Goal: Task Accomplishment & Management: Manage account settings

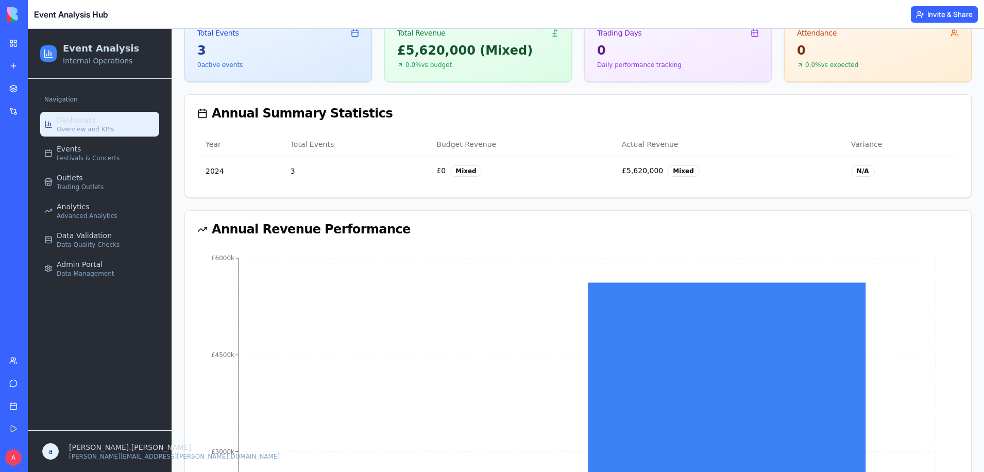
scroll to position [120, 0]
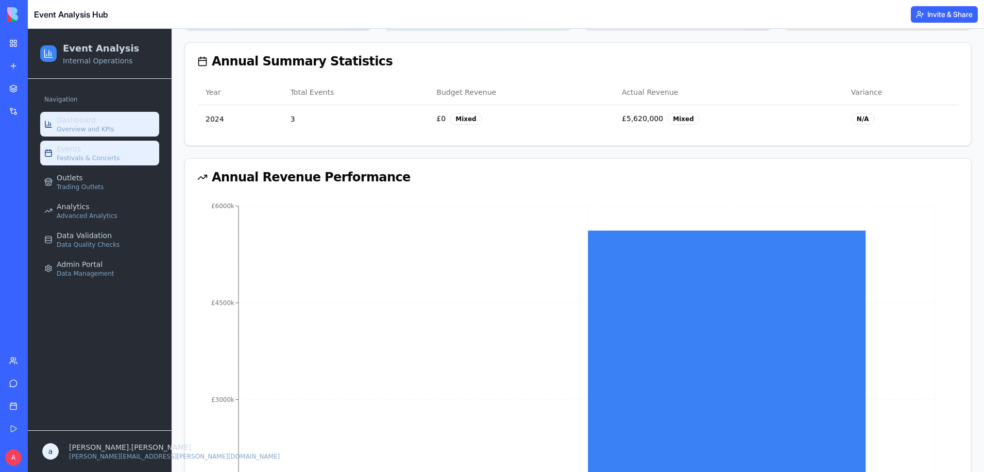
click at [89, 162] on span "Festivals & Concerts" at bounding box center [88, 158] width 63 height 8
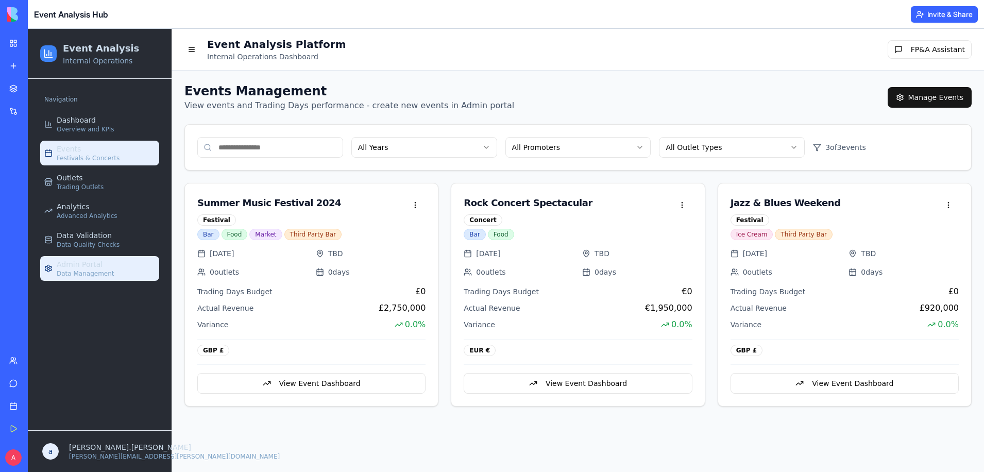
click at [106, 275] on span "Data Management" at bounding box center [86, 273] width 58 height 8
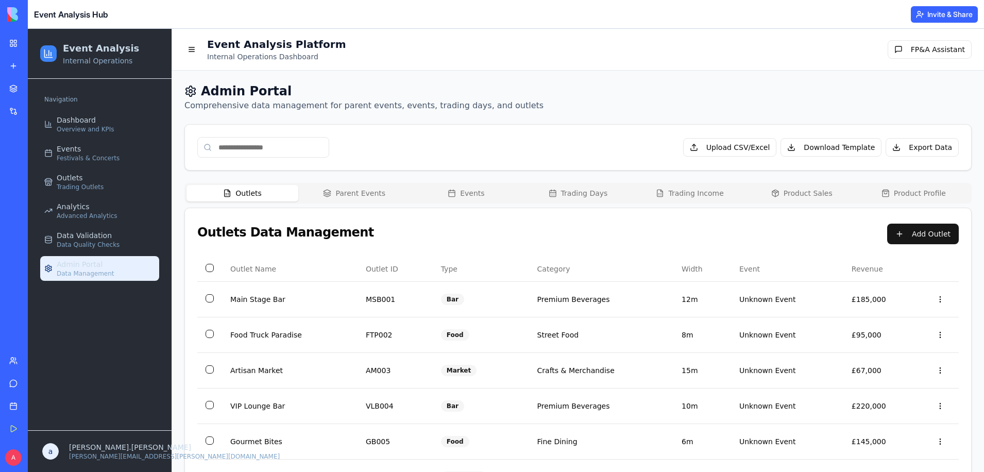
click at [471, 188] on button "Events" at bounding box center [466, 193] width 112 height 16
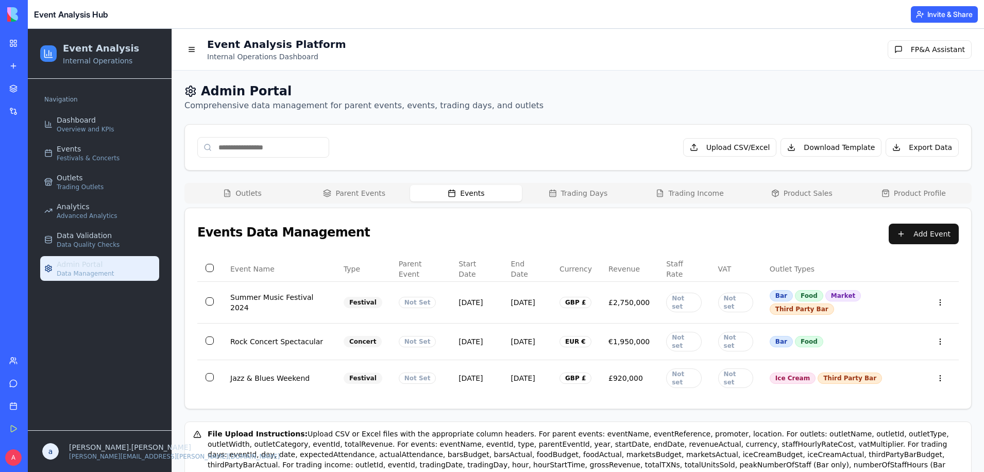
click at [365, 186] on button "Parent Events" at bounding box center [354, 193] width 112 height 16
click at [460, 197] on button "Events" at bounding box center [466, 193] width 112 height 16
click at [211, 266] on button "button" at bounding box center [210, 268] width 8 height 8
click at [582, 196] on button "Trading Days" at bounding box center [578, 193] width 112 height 16
click at [472, 194] on button "Events" at bounding box center [466, 193] width 112 height 16
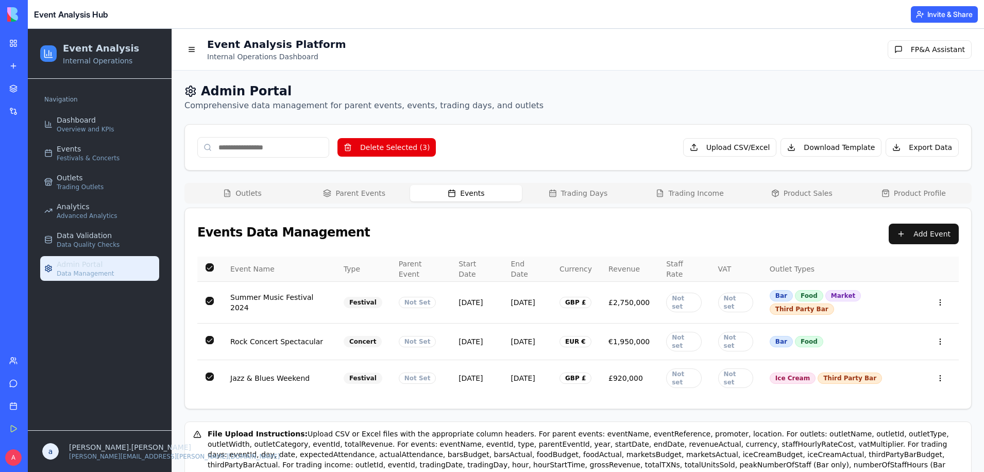
click at [209, 265] on button "button" at bounding box center [210, 267] width 8 height 8
type button "on"
